Goal: Transaction & Acquisition: Purchase product/service

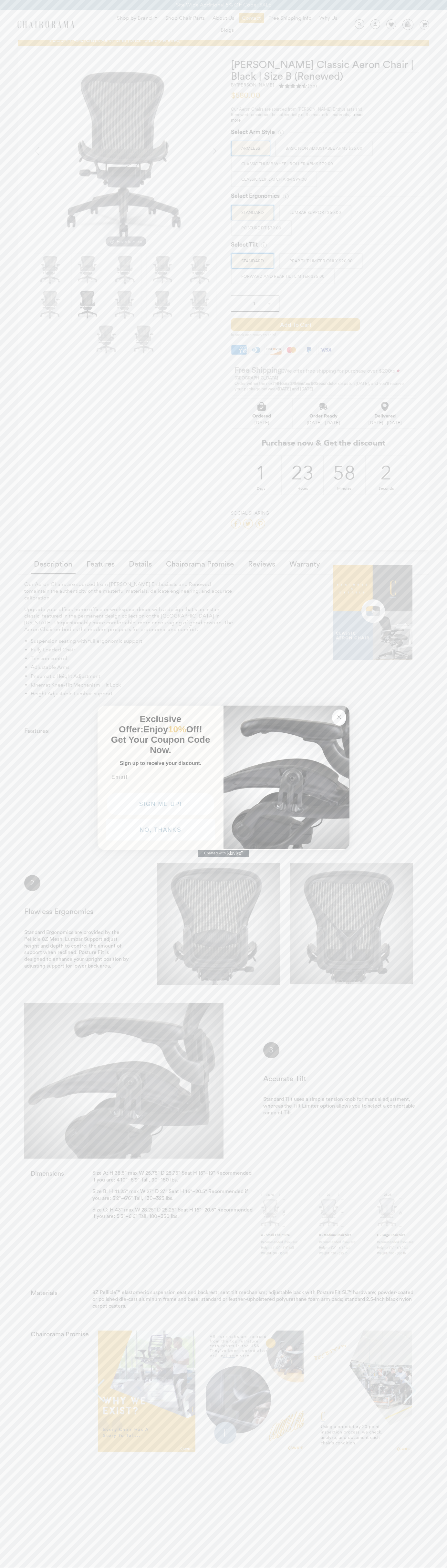
click at [160, 831] on button "NO, THANKS" at bounding box center [160, 829] width 109 height 21
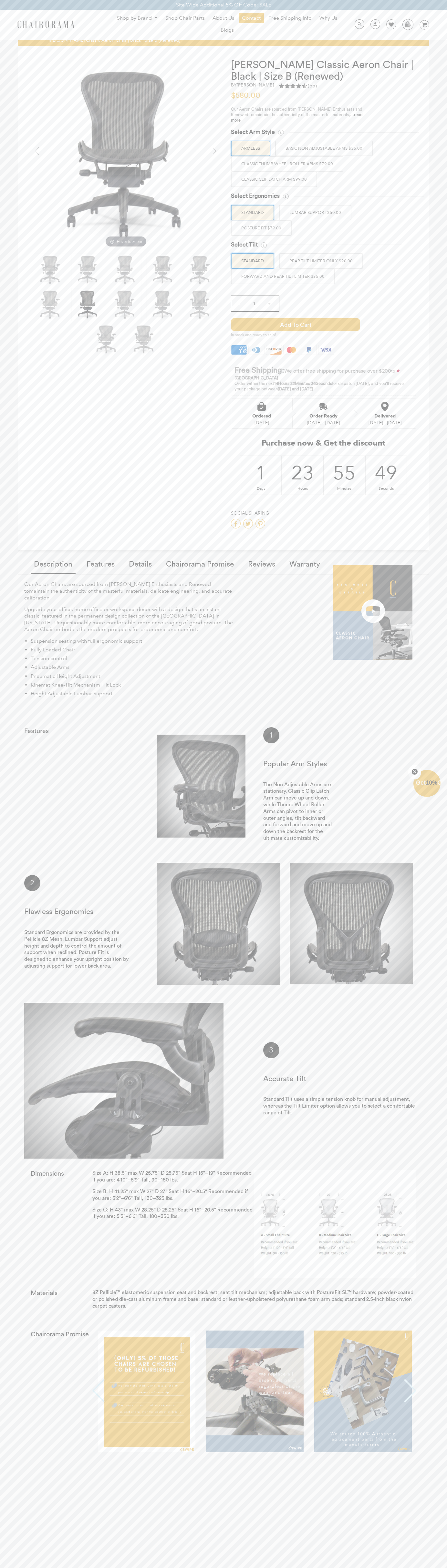
click at [296, 325] on span "Add to Cart" at bounding box center [295, 325] width 129 height 13
